Goal: Task Accomplishment & Management: Use online tool/utility

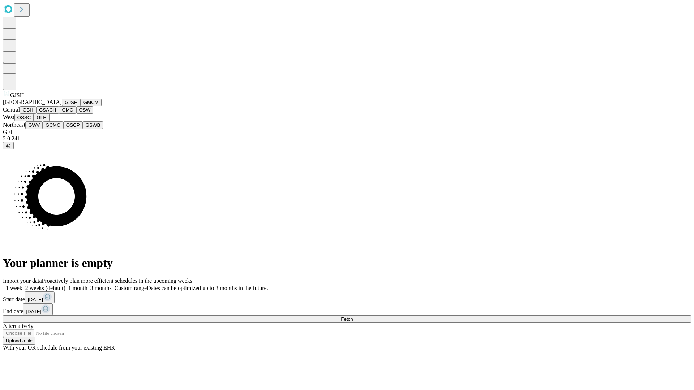
click at [62, 106] on button "GJSH" at bounding box center [71, 103] width 19 height 8
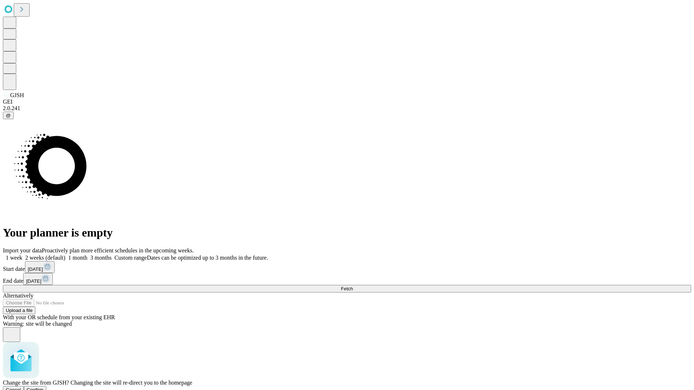
click at [44, 387] on span "Confirm" at bounding box center [35, 389] width 17 height 5
click at [22, 255] on label "1 week" at bounding box center [13, 258] width 20 height 6
click at [353, 286] on span "Fetch" at bounding box center [347, 288] width 12 height 5
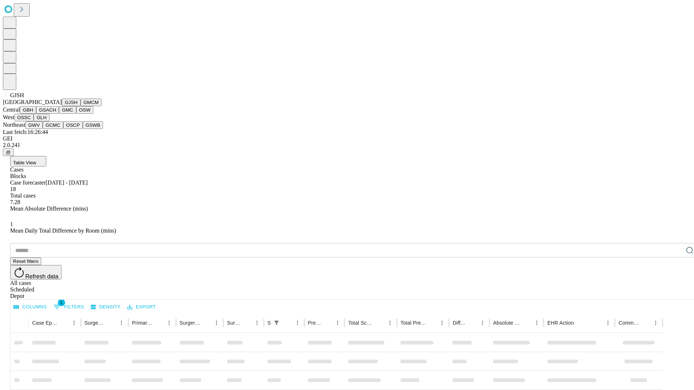
click at [81, 106] on button "GMCM" at bounding box center [91, 103] width 21 height 8
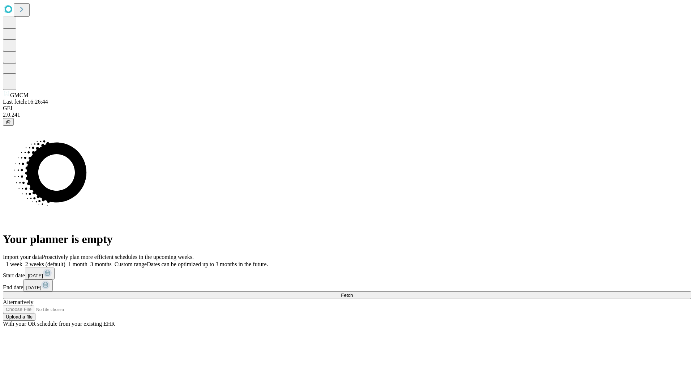
click at [22, 261] on label "1 week" at bounding box center [13, 264] width 20 height 6
click at [353, 293] on span "Fetch" at bounding box center [347, 295] width 12 height 5
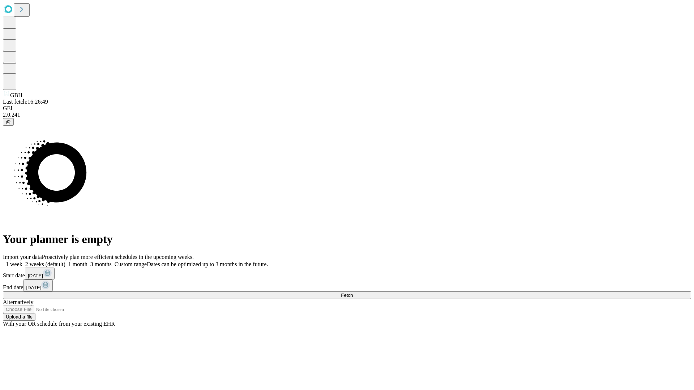
click at [22, 261] on label "1 week" at bounding box center [13, 264] width 20 height 6
click at [353, 293] on span "Fetch" at bounding box center [347, 295] width 12 height 5
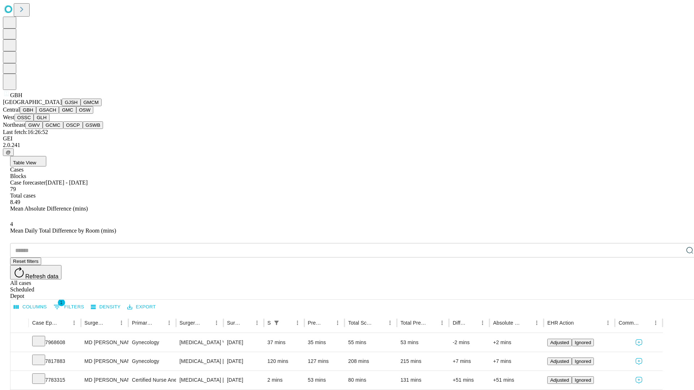
click at [56, 114] on button "GSACH" at bounding box center [47, 110] width 23 height 8
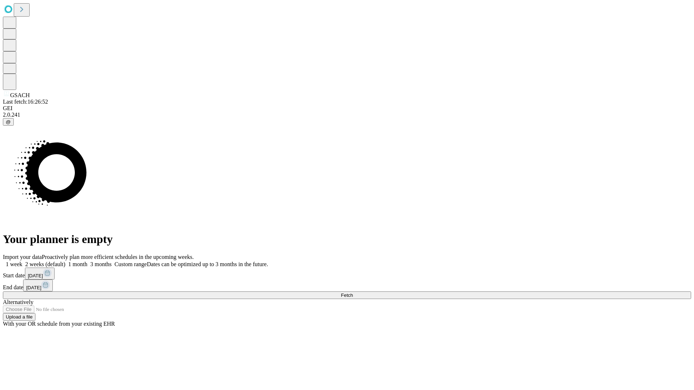
click at [22, 261] on label "1 week" at bounding box center [13, 264] width 20 height 6
click at [353, 293] on span "Fetch" at bounding box center [347, 295] width 12 height 5
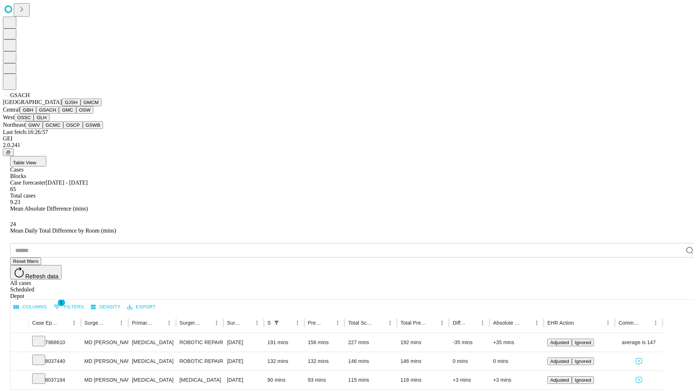
click at [59, 114] on button "GMC" at bounding box center [67, 110] width 17 height 8
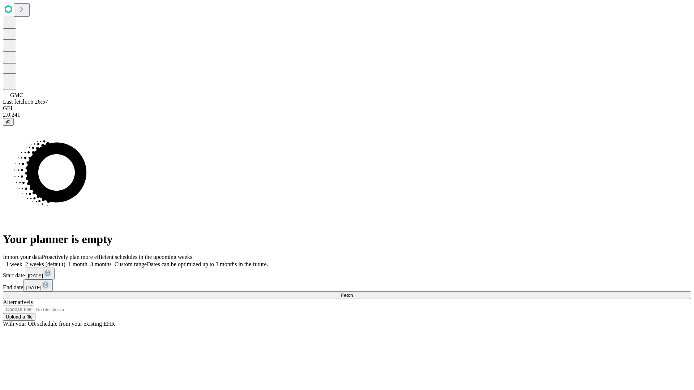
click at [22, 261] on label "1 week" at bounding box center [13, 264] width 20 height 6
click at [353, 293] on span "Fetch" at bounding box center [347, 295] width 12 height 5
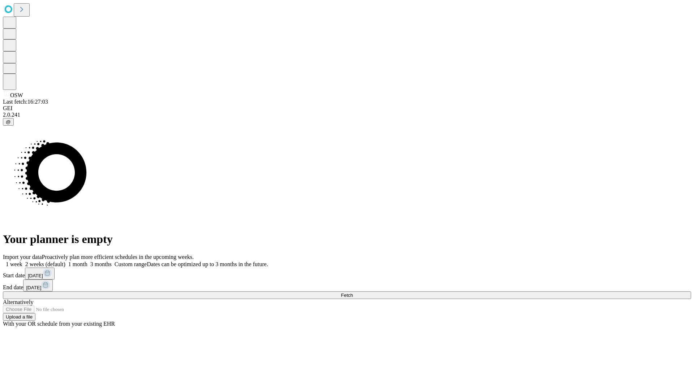
click at [22, 261] on label "1 week" at bounding box center [13, 264] width 20 height 6
click at [353, 293] on span "Fetch" at bounding box center [347, 295] width 12 height 5
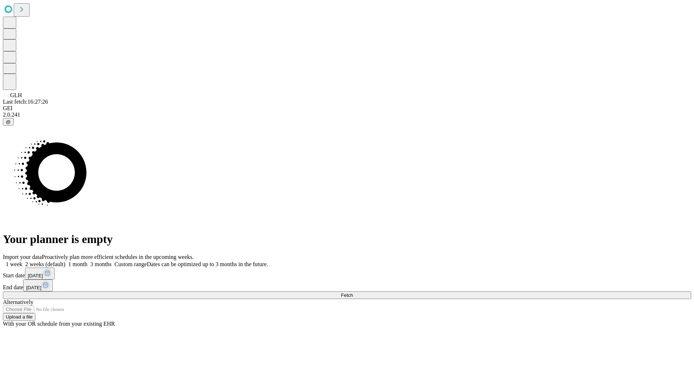
click at [22, 261] on label "1 week" at bounding box center [13, 264] width 20 height 6
click at [353, 293] on span "Fetch" at bounding box center [347, 295] width 12 height 5
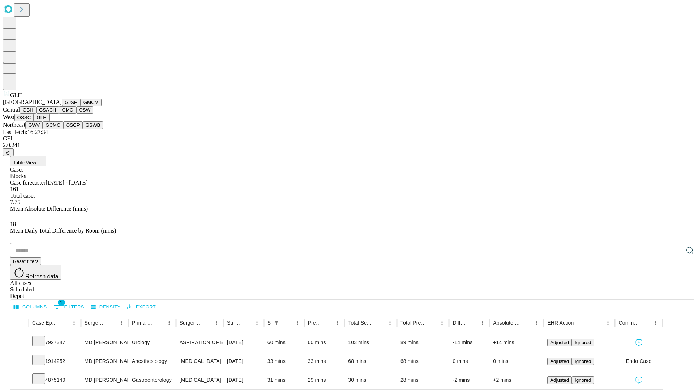
click at [43, 129] on button "GWV" at bounding box center [33, 125] width 17 height 8
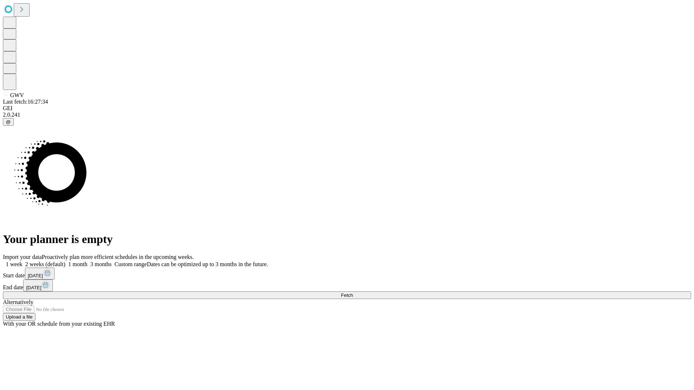
click at [22, 261] on label "1 week" at bounding box center [13, 264] width 20 height 6
click at [353, 293] on span "Fetch" at bounding box center [347, 295] width 12 height 5
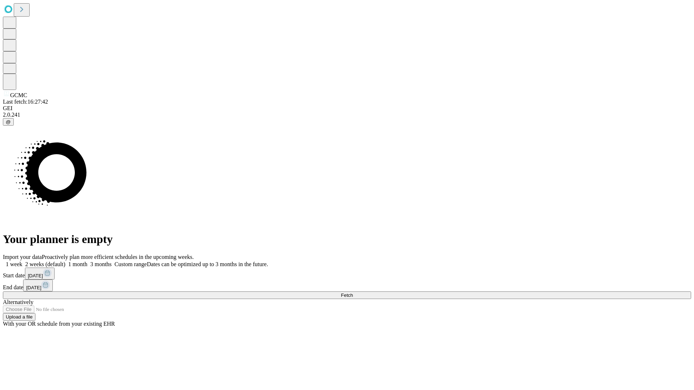
click at [353, 293] on span "Fetch" at bounding box center [347, 295] width 12 height 5
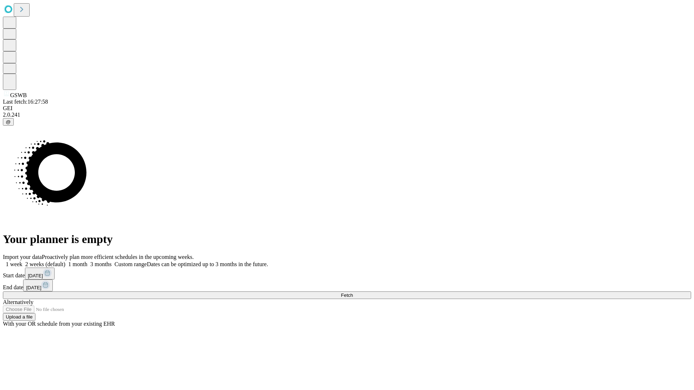
click at [353, 293] on span "Fetch" at bounding box center [347, 295] width 12 height 5
